Goal: Information Seeking & Learning: Learn about a topic

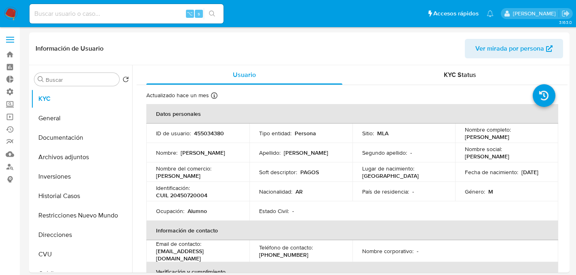
select select "10"
click at [11, 49] on link "Bandeja" at bounding box center [48, 54] width 96 height 13
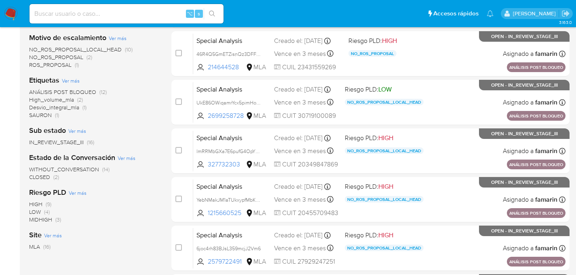
scroll to position [393, 0]
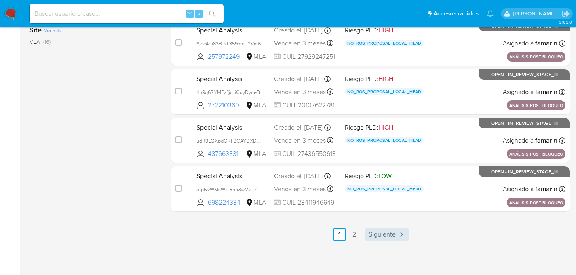
click at [383, 232] on span "Siguiente" at bounding box center [382, 234] width 27 height 6
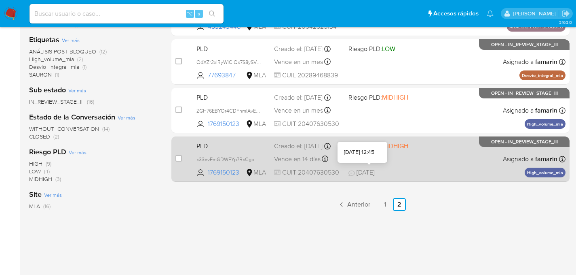
scroll to position [228, 0]
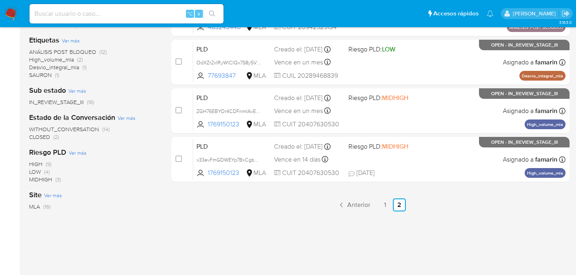
drag, startPoint x: 445, startPoint y: 161, endPoint x: 457, endPoint y: 205, distance: 46.0
click at [457, 205] on div "select-all-cases-checkbox Asignar caso Borrar selección Agrupar por documento O…" at bounding box center [371, 56] width 398 height 385
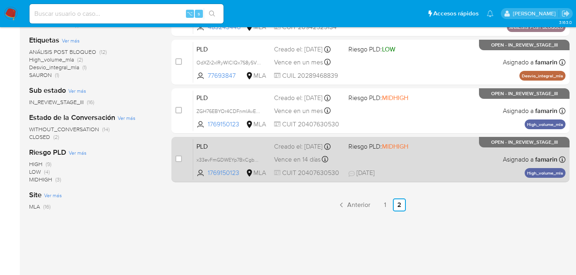
click at [405, 142] on span "Riesgo PLD: MIDHIGH" at bounding box center [383, 145] width 68 height 11
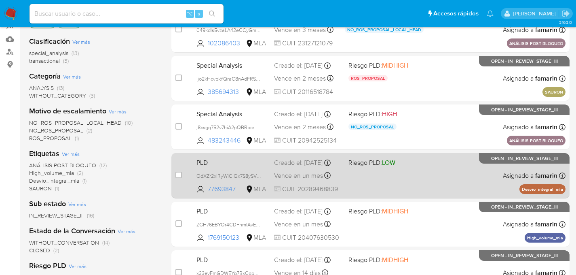
scroll to position [115, 0]
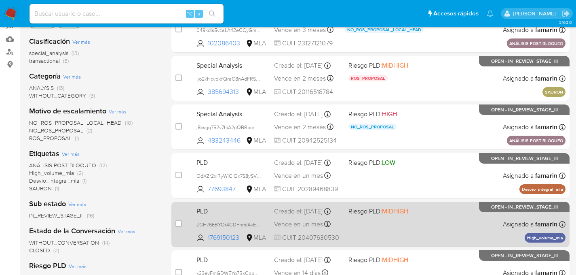
click at [456, 218] on div "PLD ZGH76EBYOr4CDFnmIAvEhVuy 1769150123 MLA Riesgo PLD: MIDHIGH Creado el: 12/0…" at bounding box center [379, 223] width 373 height 41
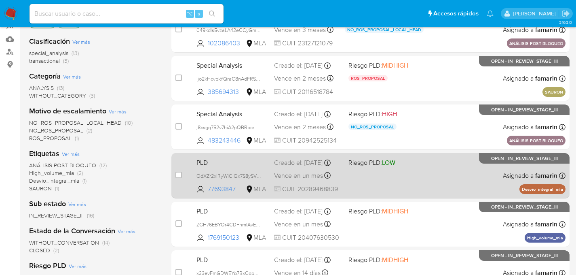
click at [417, 169] on div "PLD OdXZr2xIRyWlClQx7S8ySVUu 77693847 MLA Riesgo PLD: LOW Creado el: 12/09/2025…" at bounding box center [379, 175] width 373 height 41
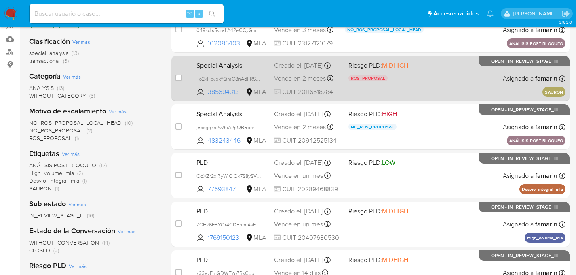
click at [420, 88] on div "Special Analysis ijo2kHcvpkYQraC8nAdFRSWi 385694313 MLA Riesgo PLD: MIDHIGH ROS…" at bounding box center [379, 78] width 373 height 41
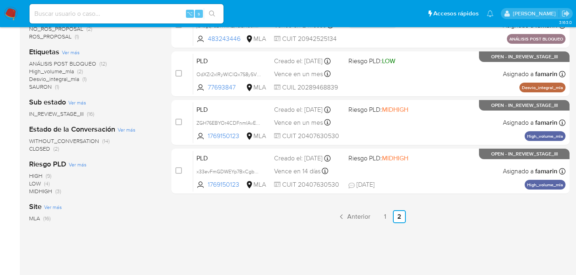
scroll to position [236, 0]
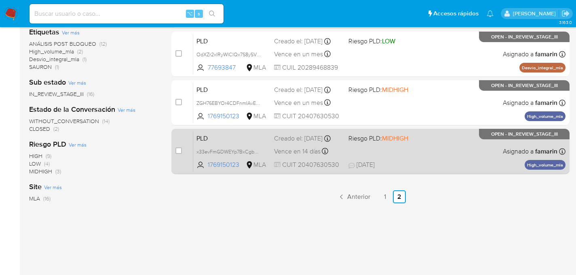
click at [299, 143] on div "Creado el: 12/08/2025 Creado el: 12/08/2025 12:07:17" at bounding box center [308, 138] width 68 height 9
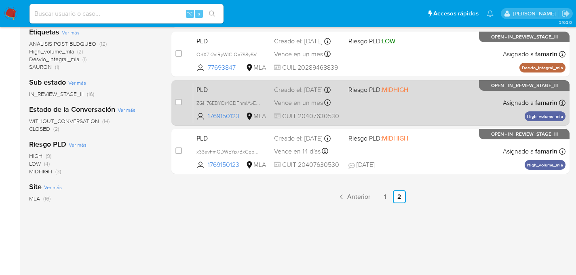
click at [322, 85] on div "Creado el: 12/09/2025 Creado el: 12/09/2025 03:24:16" at bounding box center [308, 89] width 68 height 9
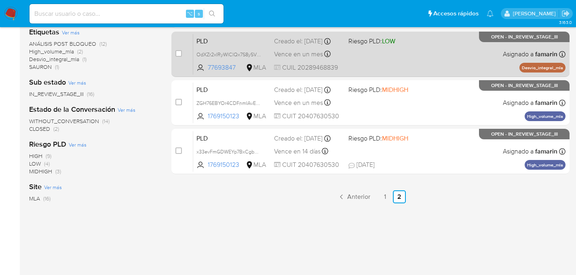
click at [339, 46] on div "Creado el: 12/09/2025 Creado el: 12/09/2025 03:30:35" at bounding box center [308, 41] width 68 height 9
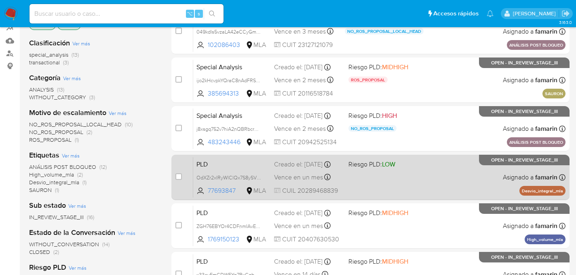
scroll to position [72, 0]
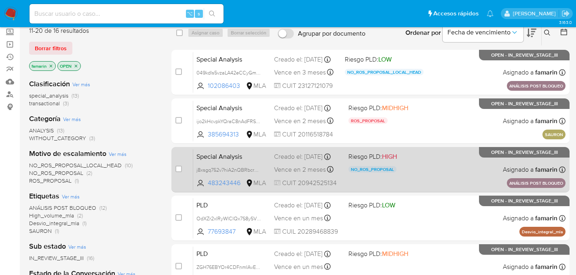
click at [280, 153] on div "Creado el: 18/09/2025 Creado el: 18/09/2025 11:54:54" at bounding box center [308, 156] width 68 height 9
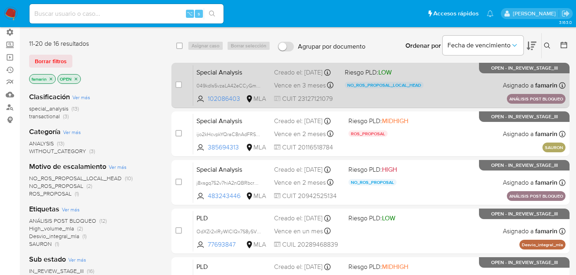
scroll to position [50, 0]
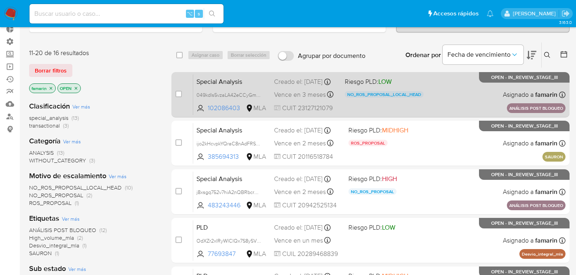
click at [273, 93] on div "Special Analysis 049kdls5vzaLA42eCCyGmmmN 102086403 MLA Riesgo PLD: LOW NO_ROS_…" at bounding box center [379, 94] width 373 height 41
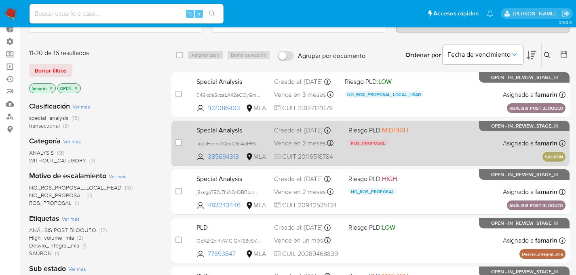
click at [300, 131] on div "Creado el: 30/09/2025 Creado el: 30/09/2025 14:55:02" at bounding box center [308, 130] width 68 height 9
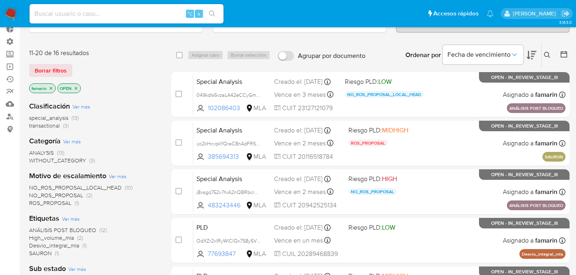
scroll to position [237, 0]
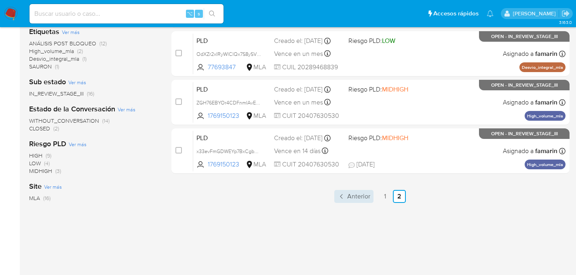
click at [362, 197] on span "Anterior" at bounding box center [358, 196] width 23 height 6
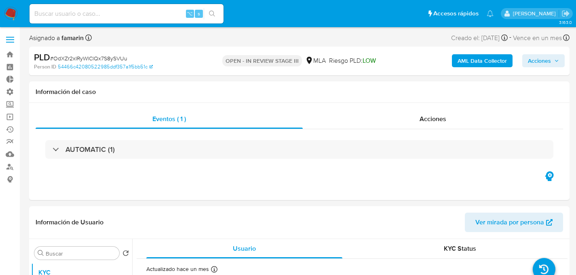
select select "10"
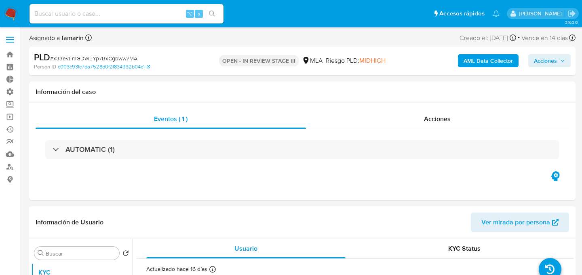
select select "10"
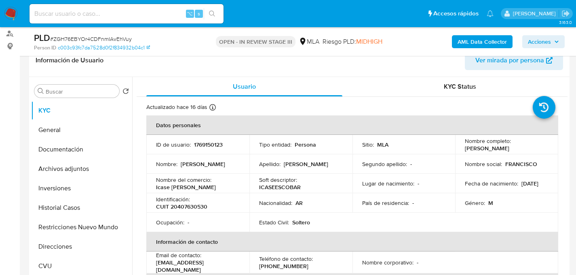
scroll to position [166, 0]
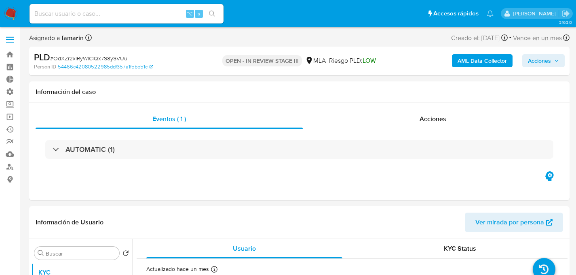
select select "10"
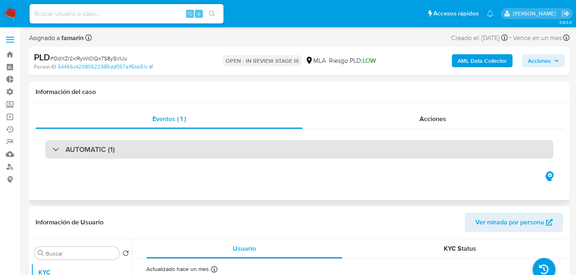
click at [99, 148] on h3 "AUTOMATIC (1)" at bounding box center [90, 149] width 49 height 9
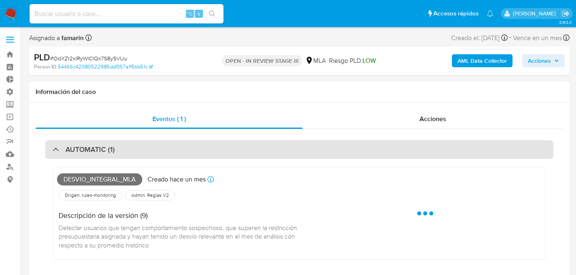
click at [99, 148] on h3 "AUTOMATIC (1)" at bounding box center [90, 149] width 49 height 9
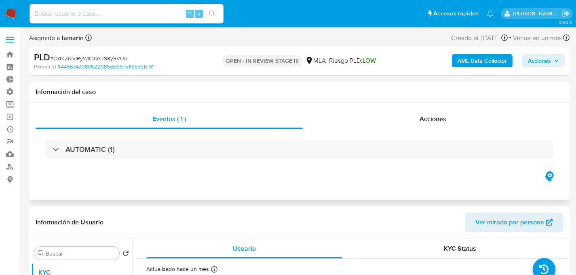
click at [79, 161] on div "AUTOMATIC (1)" at bounding box center [300, 149] width 528 height 40
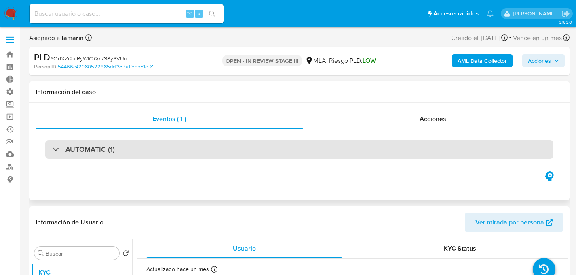
click at [80, 157] on div "AUTOMATIC (1)" at bounding box center [299, 149] width 508 height 19
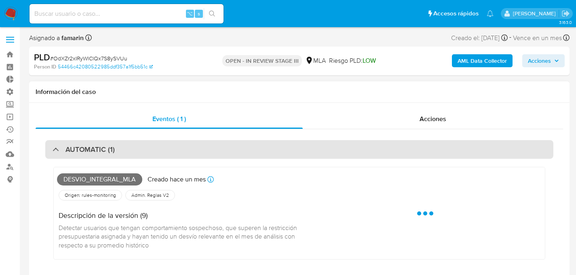
click at [71, 151] on h3 "AUTOMATIC (1)" at bounding box center [90, 149] width 49 height 9
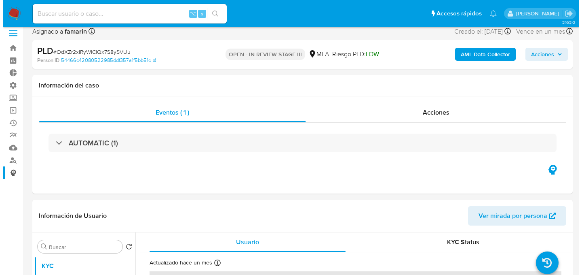
scroll to position [151, 0]
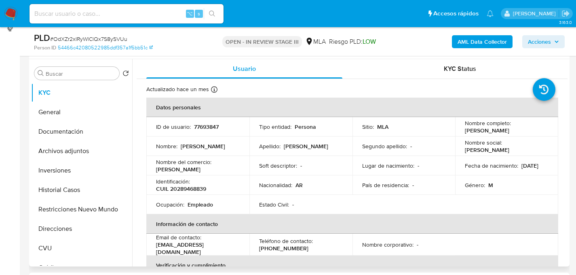
click at [211, 125] on p "77693847" at bounding box center [206, 126] width 25 height 7
copy p "77693847"
click at [81, 10] on input at bounding box center [127, 13] width 194 height 11
click at [42, 122] on button "Documentación" at bounding box center [78, 131] width 95 height 19
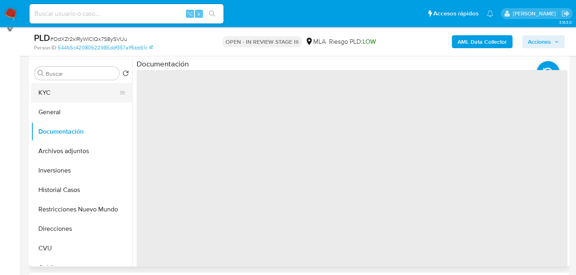
click at [53, 97] on button "KYC" at bounding box center [78, 92] width 95 height 19
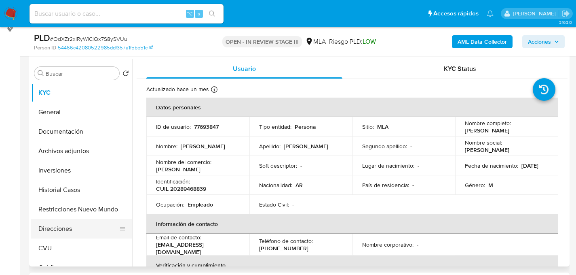
click at [46, 235] on button "Direcciones" at bounding box center [78, 228] width 95 height 19
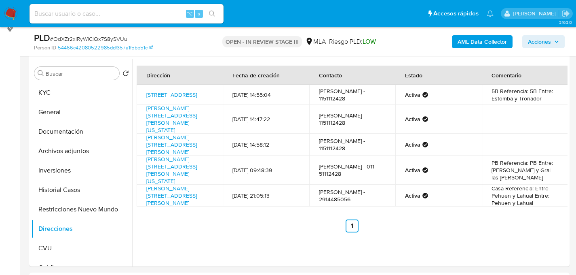
click at [474, 43] on b "AML Data Collector" at bounding box center [482, 41] width 49 height 13
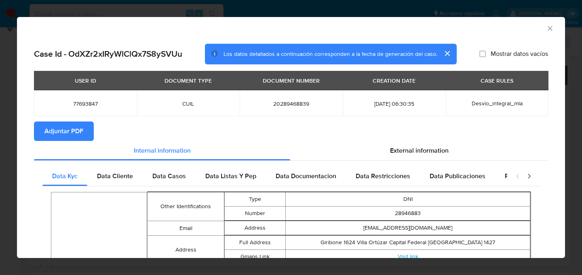
click at [443, 53] on button "cerrar" at bounding box center [447, 53] width 19 height 19
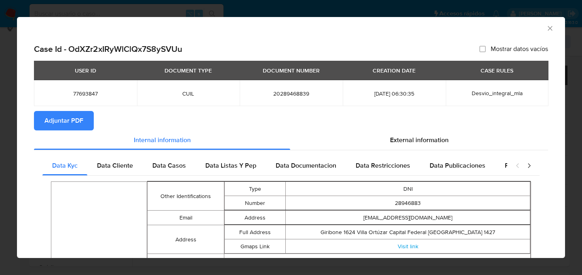
click at [70, 116] on span "Adjuntar PDF" at bounding box center [63, 121] width 39 height 18
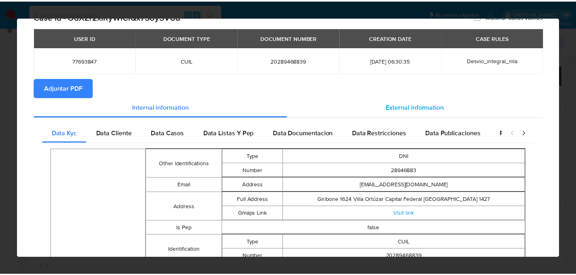
scroll to position [0, 0]
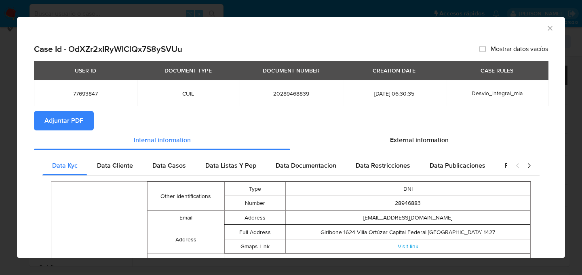
click at [546, 30] on icon "Cerrar ventana" at bounding box center [550, 28] width 8 height 8
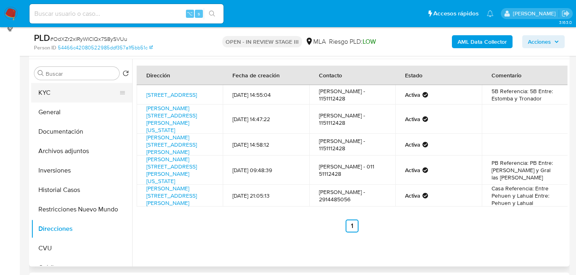
click at [65, 92] on button "KYC" at bounding box center [78, 92] width 95 height 19
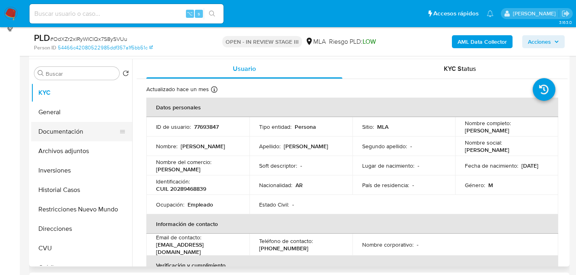
click at [42, 133] on button "Documentación" at bounding box center [78, 131] width 95 height 19
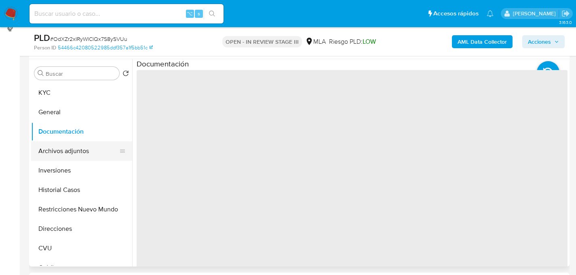
click at [48, 153] on button "Archivos adjuntos" at bounding box center [78, 150] width 95 height 19
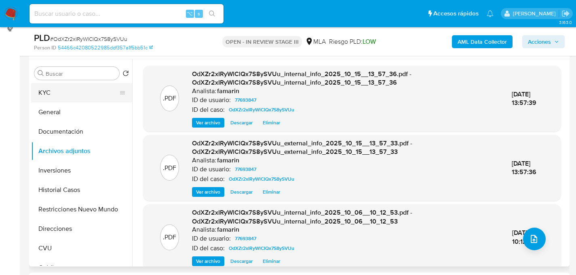
click at [51, 90] on button "KYC" at bounding box center [78, 92] width 95 height 19
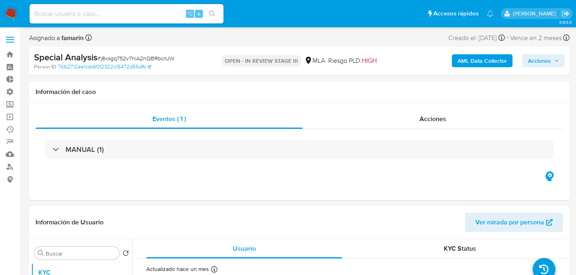
select select "10"
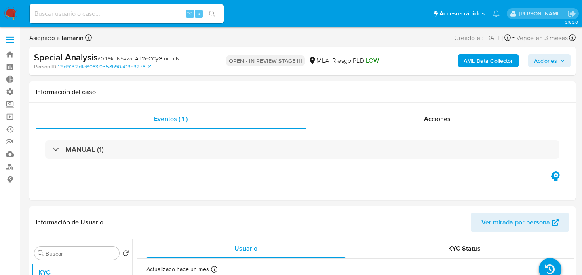
select select "10"
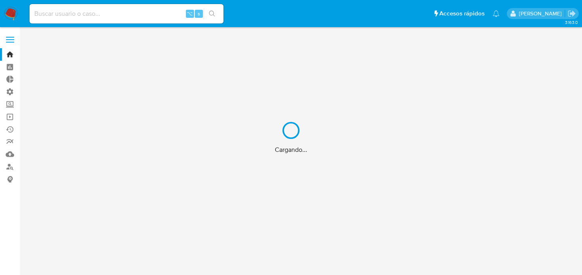
click at [12, 164] on div "Cargando..." at bounding box center [291, 137] width 582 height 275
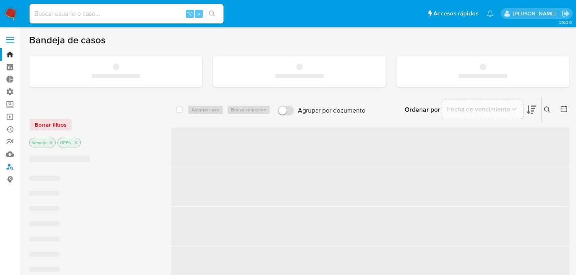
click at [10, 165] on link "Buscador de personas" at bounding box center [48, 166] width 96 height 13
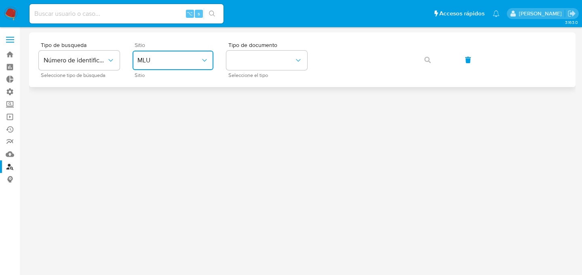
click at [207, 61] on icon "site_id" at bounding box center [205, 60] width 8 height 8
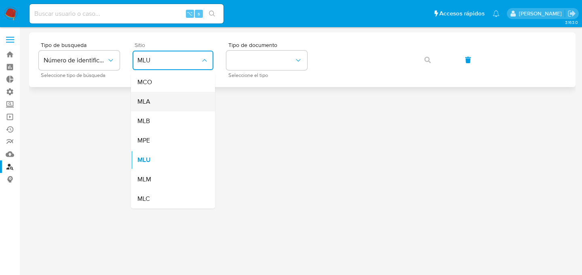
drag, startPoint x: 195, startPoint y: 83, endPoint x: 195, endPoint y: 97, distance: 14.6
click at [195, 97] on ul "MCO MLA MLB MPE MLU MLM MLC" at bounding box center [173, 140] width 84 height 136
click at [195, 97] on div "MLA" at bounding box center [171, 101] width 66 height 19
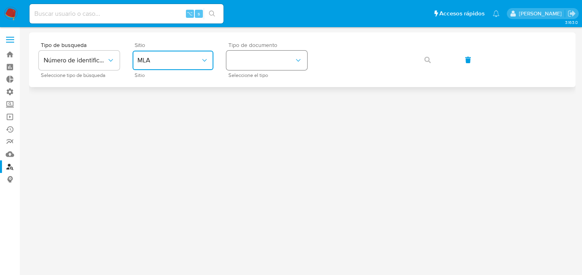
click at [253, 61] on button "identificationType" at bounding box center [267, 60] width 81 height 19
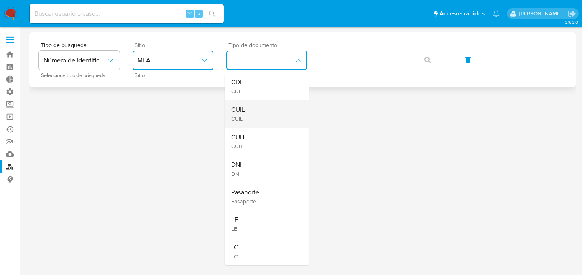
drag, startPoint x: 267, startPoint y: 82, endPoint x: 272, endPoint y: 110, distance: 28.9
click at [272, 110] on ul "CDI CDI CUIL CUIL CUIT CUIT DNI DNI Pasaporte Pasaporte LE LE LC LC" at bounding box center [267, 168] width 84 height 193
click at [272, 110] on div "CUIL CUIL" at bounding box center [264, 114] width 66 height 28
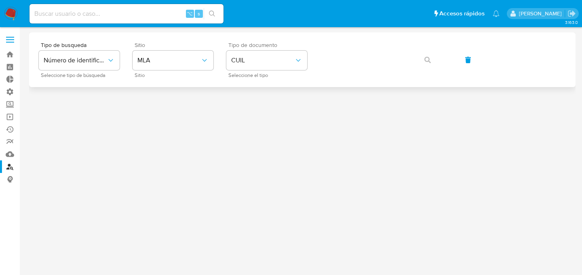
click at [403, 65] on div "Tipo de busqueda Número de identificación Seleccione tipo de búsqueda Sitio MLA…" at bounding box center [302, 59] width 527 height 35
click at [414, 50] on button "button" at bounding box center [428, 59] width 28 height 19
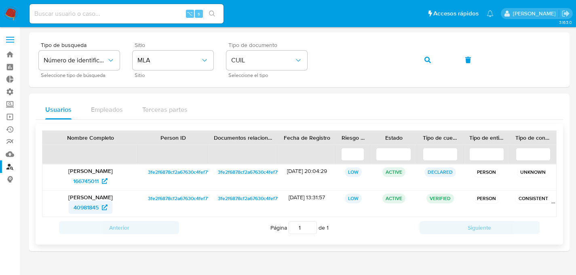
click at [80, 210] on span "40981845" at bounding box center [86, 207] width 25 height 13
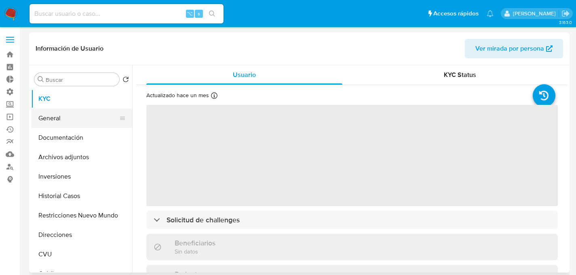
click at [58, 115] on button "General" at bounding box center [78, 117] width 95 height 19
select select "10"
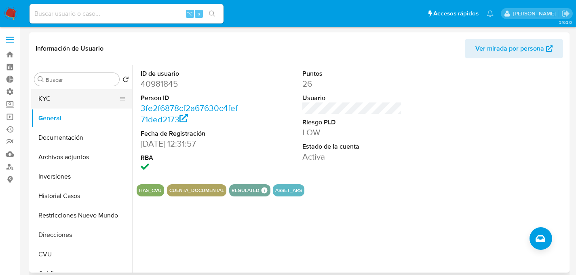
click at [47, 100] on button "KYC" at bounding box center [78, 98] width 95 height 19
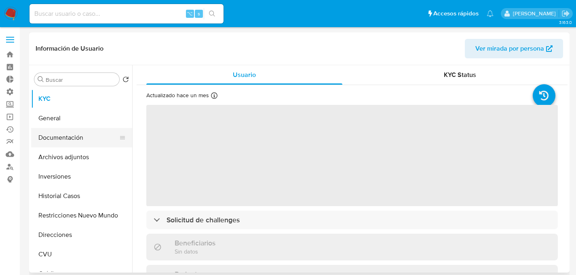
click at [47, 133] on button "Documentación" at bounding box center [78, 137] width 95 height 19
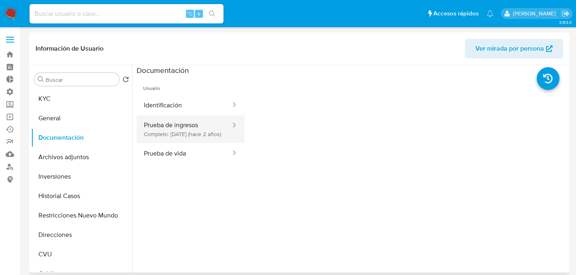
click at [154, 121] on button "Prueba de ingresos Completo: [DATE] (hace 2 años)" at bounding box center [184, 129] width 95 height 28
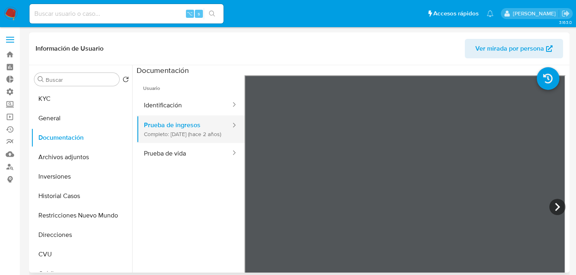
scroll to position [2, 0]
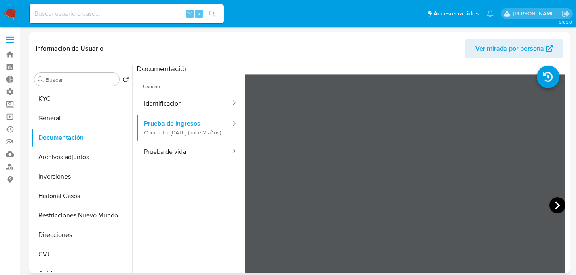
click at [561, 207] on icon at bounding box center [558, 205] width 16 height 16
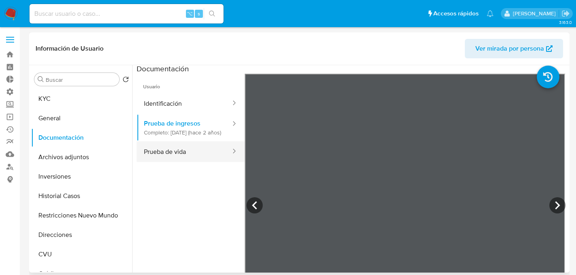
click at [167, 150] on button "Prueba de vida" at bounding box center [184, 151] width 95 height 21
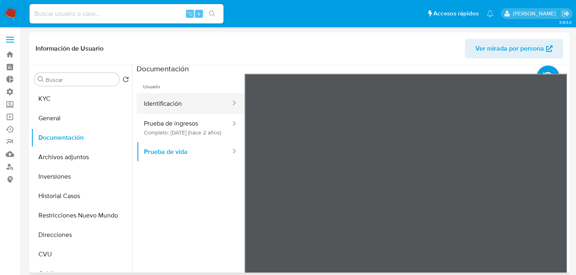
click at [179, 112] on button "Identificación" at bounding box center [184, 103] width 95 height 21
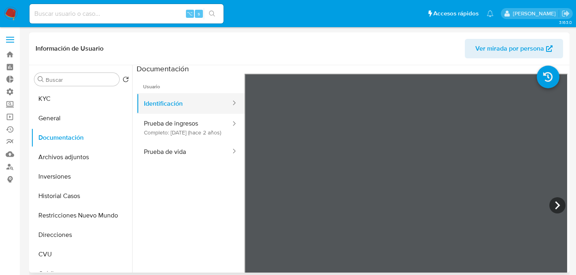
click at [168, 105] on button "Identificación" at bounding box center [184, 103] width 95 height 21
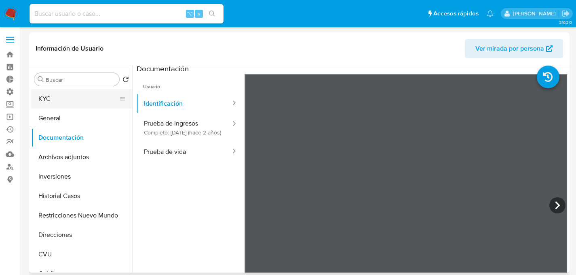
click at [57, 95] on button "KYC" at bounding box center [78, 98] width 95 height 19
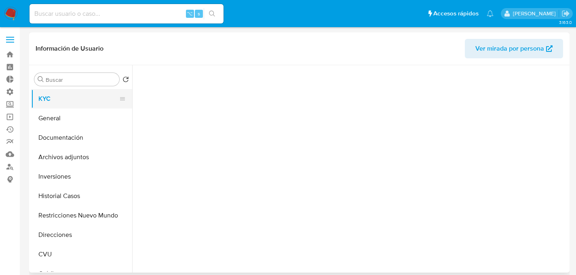
scroll to position [0, 0]
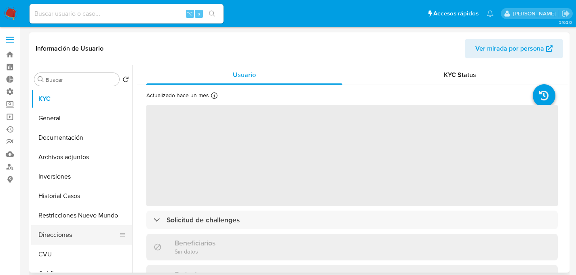
click at [61, 230] on button "Direcciones" at bounding box center [78, 234] width 95 height 19
